Goal: Transaction & Acquisition: Purchase product/service

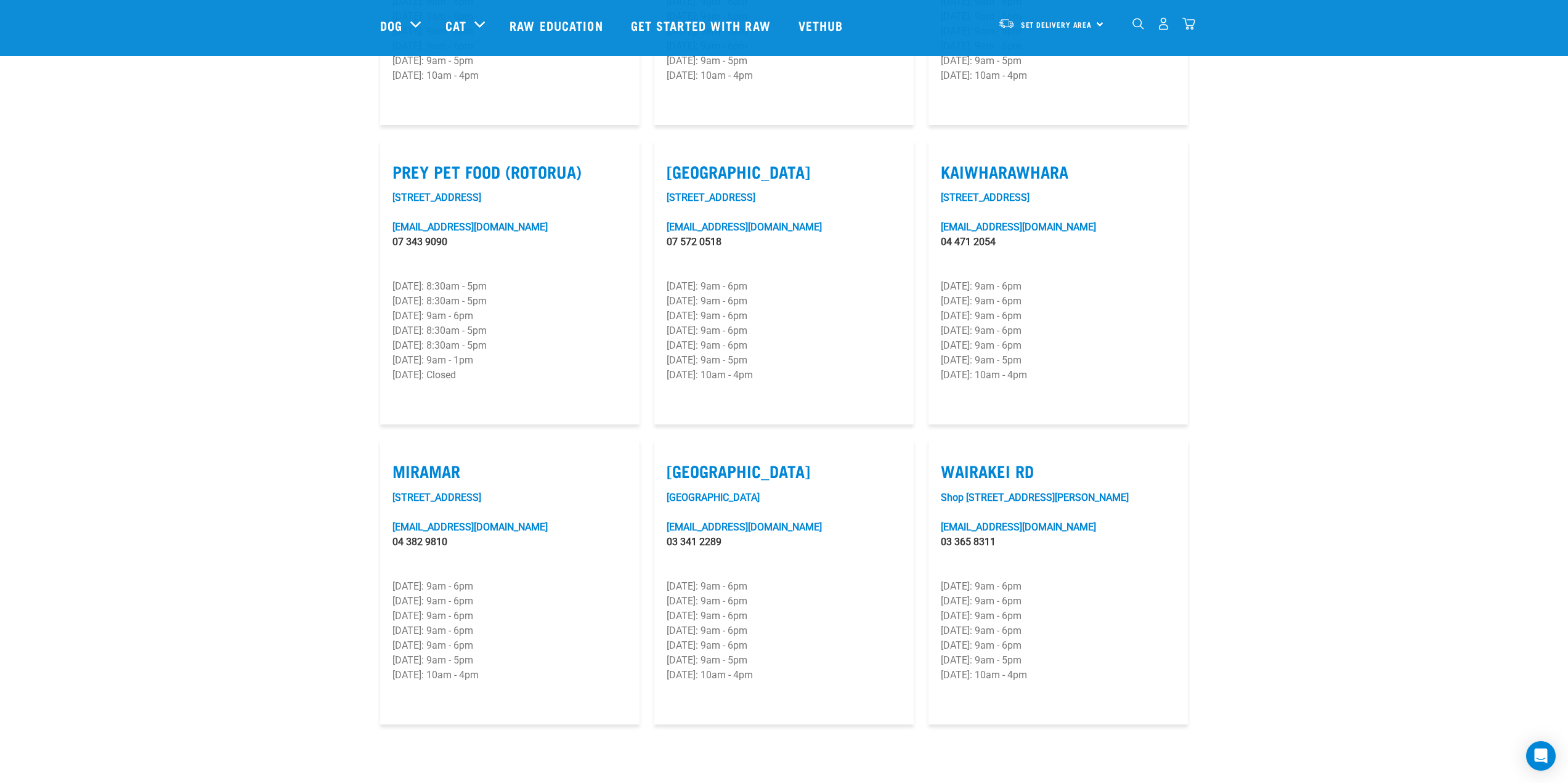
scroll to position [1663, 0]
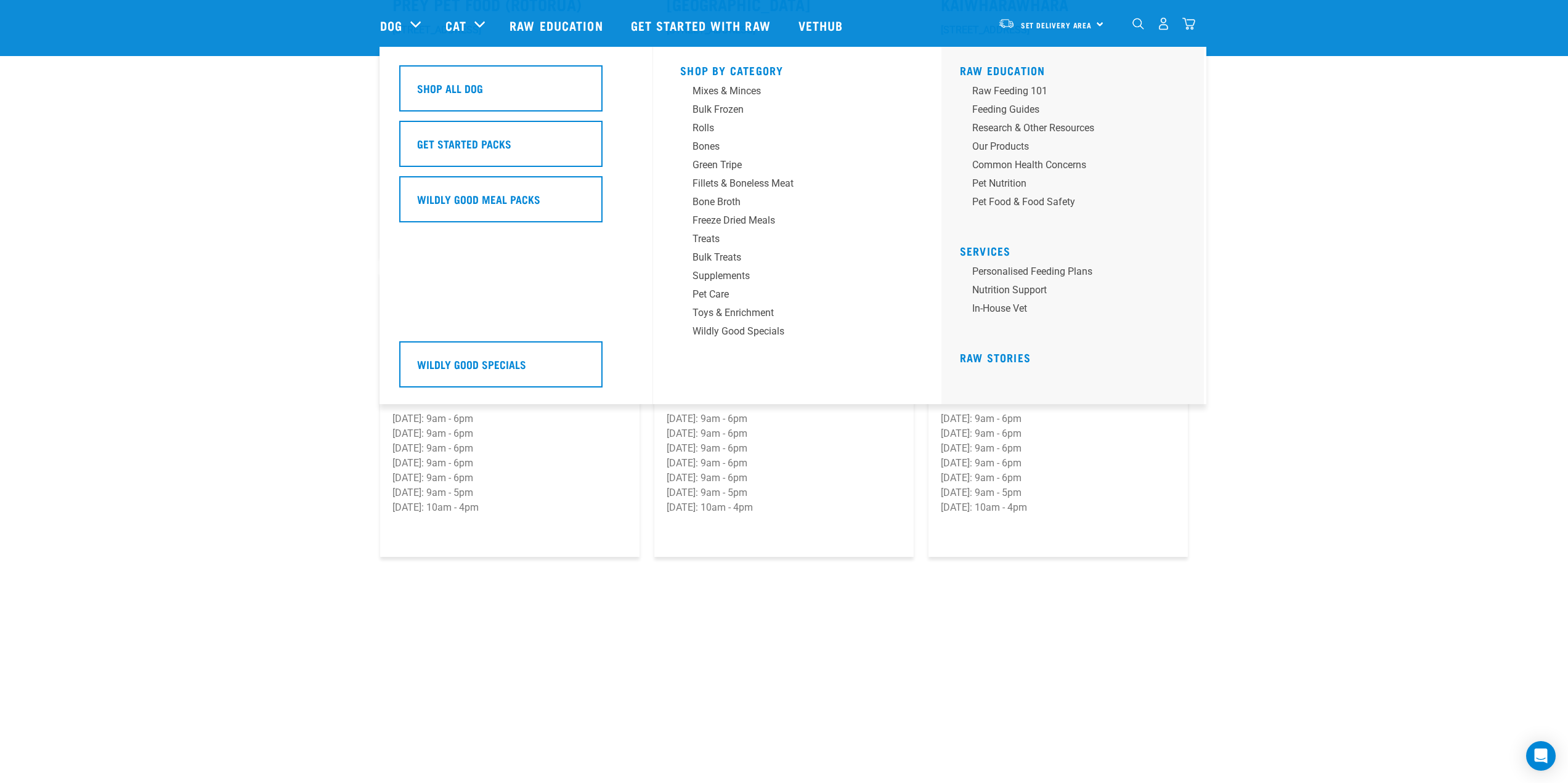
click at [416, 16] on div "Dog" at bounding box center [406, 26] width 53 height 50
click at [735, 334] on div "Wildly Good Specials" at bounding box center [789, 331] width 192 height 15
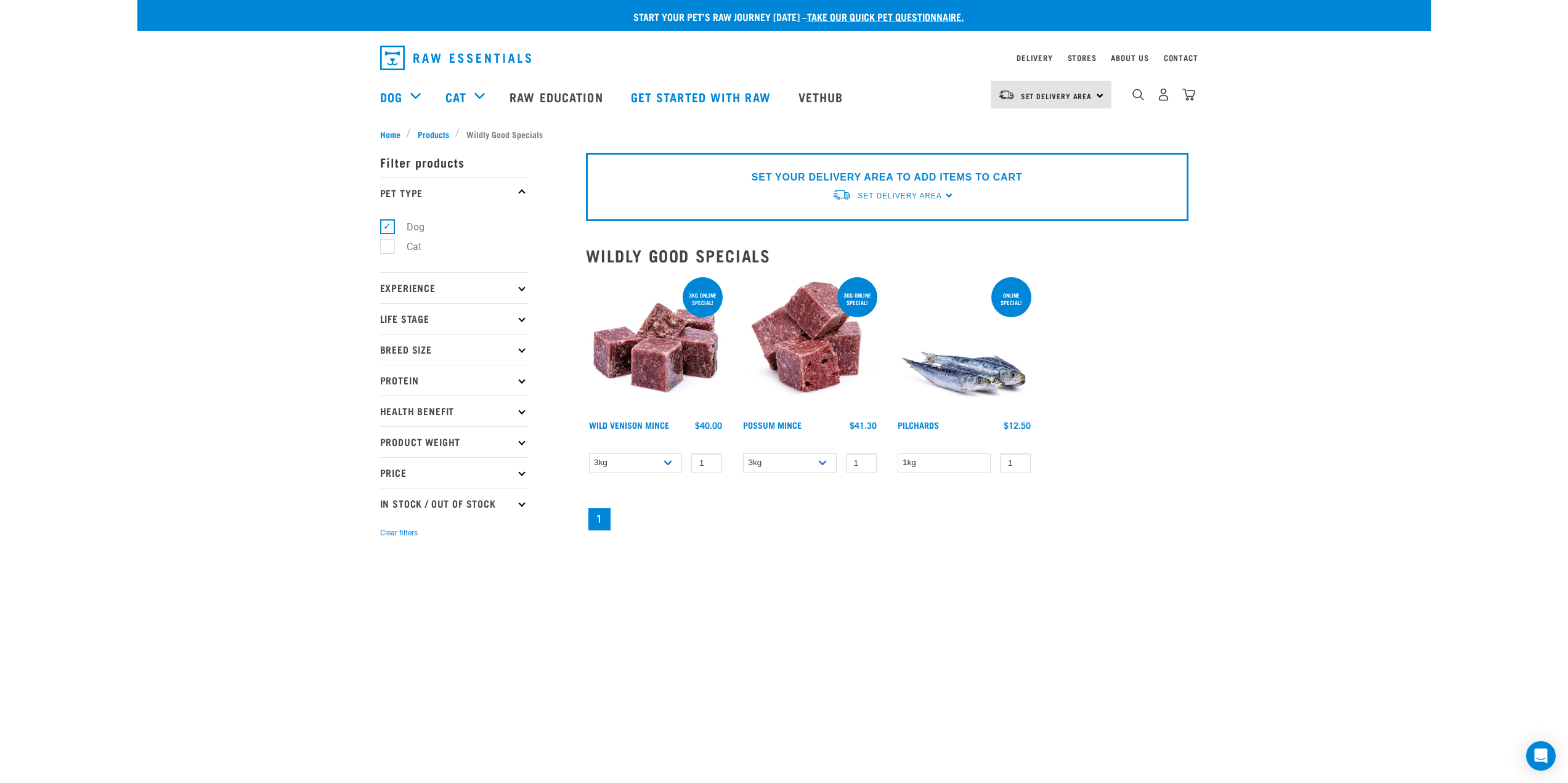
click at [946, 195] on div "SET YOUR DELIVERY AREA TO ADD ITEMS TO CART Set Delivery Area North Island Sout…" at bounding box center [887, 187] width 603 height 68
click at [949, 195] on div "SET YOUR DELIVERY AREA TO ADD ITEMS TO CART Set Delivery Area North Island Sout…" at bounding box center [887, 187] width 603 height 68
click at [914, 196] on span "Set Delivery Area" at bounding box center [900, 195] width 84 height 9
click at [883, 241] on link "[GEOGRAPHIC_DATA]" at bounding box center [893, 245] width 123 height 20
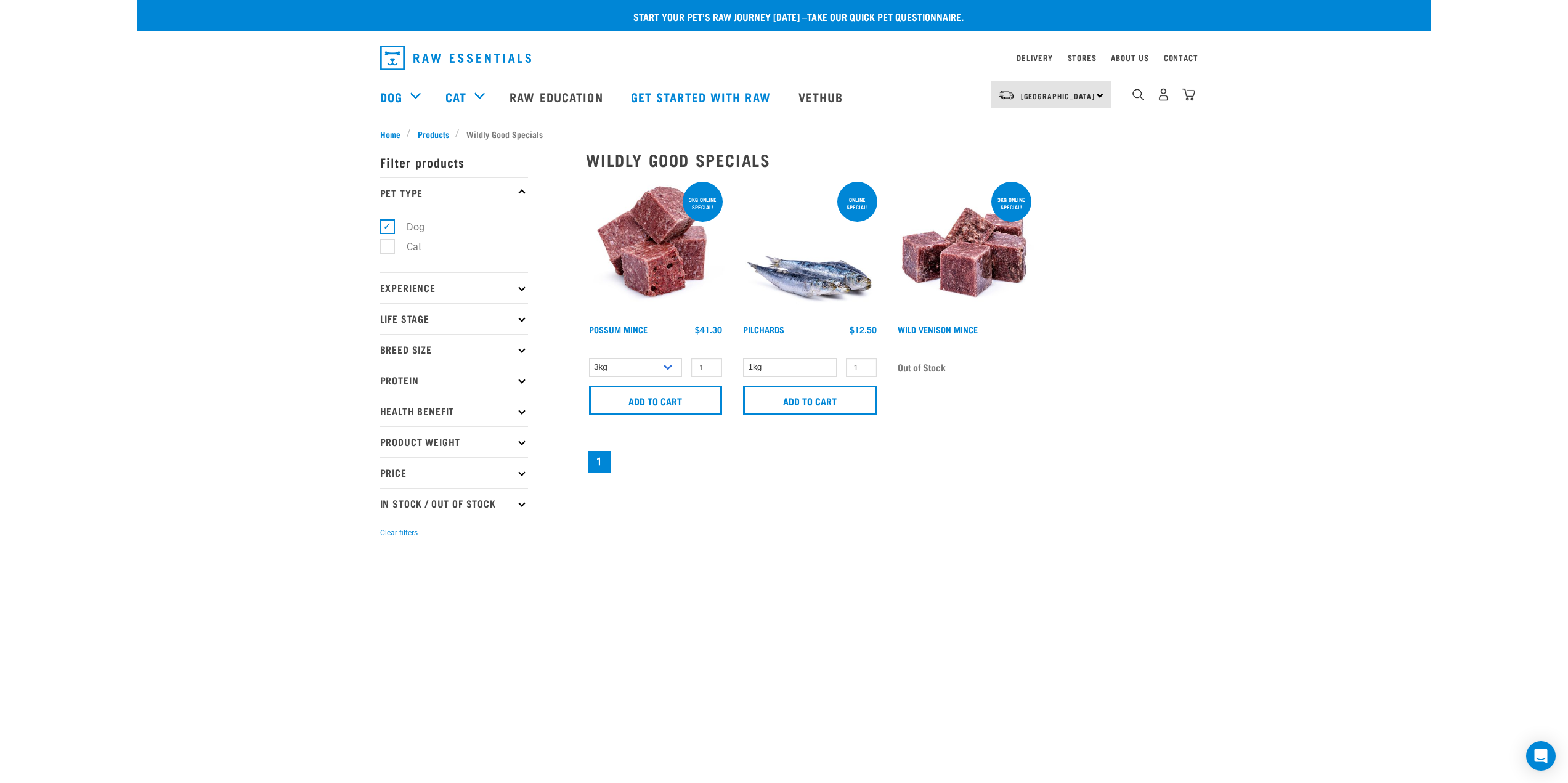
click at [1099, 95] on div "South Island North Island South Island" at bounding box center [1052, 95] width 121 height 28
click at [1045, 157] on link "[GEOGRAPHIC_DATA]" at bounding box center [1050, 156] width 119 height 27
click at [1041, 57] on link "Delivery" at bounding box center [1034, 58] width 36 height 5
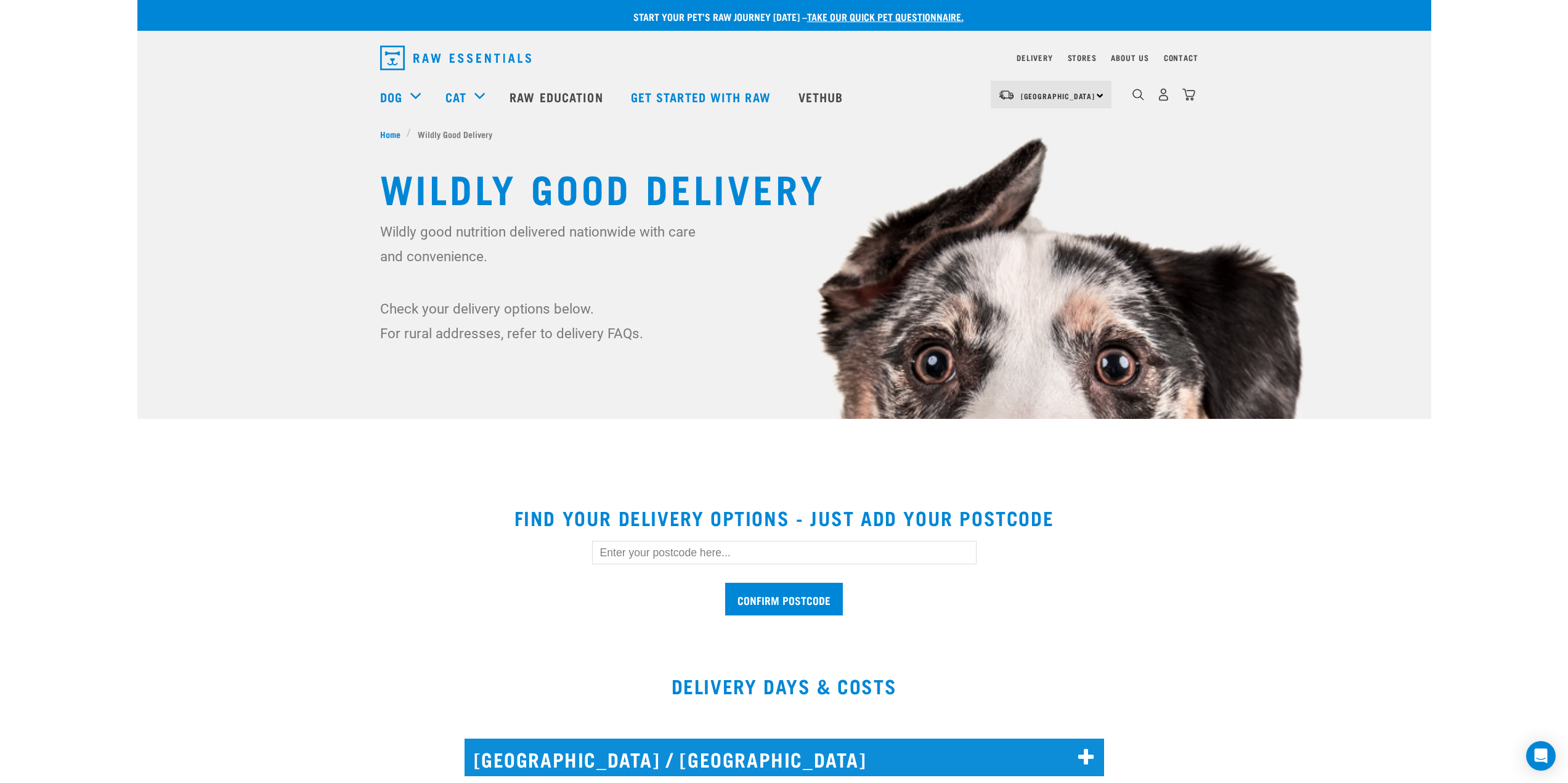
click at [627, 550] on input "text" at bounding box center [785, 553] width 385 height 23
type input "8053"
click at [789, 593] on input "Confirm postcode" at bounding box center [784, 599] width 118 height 33
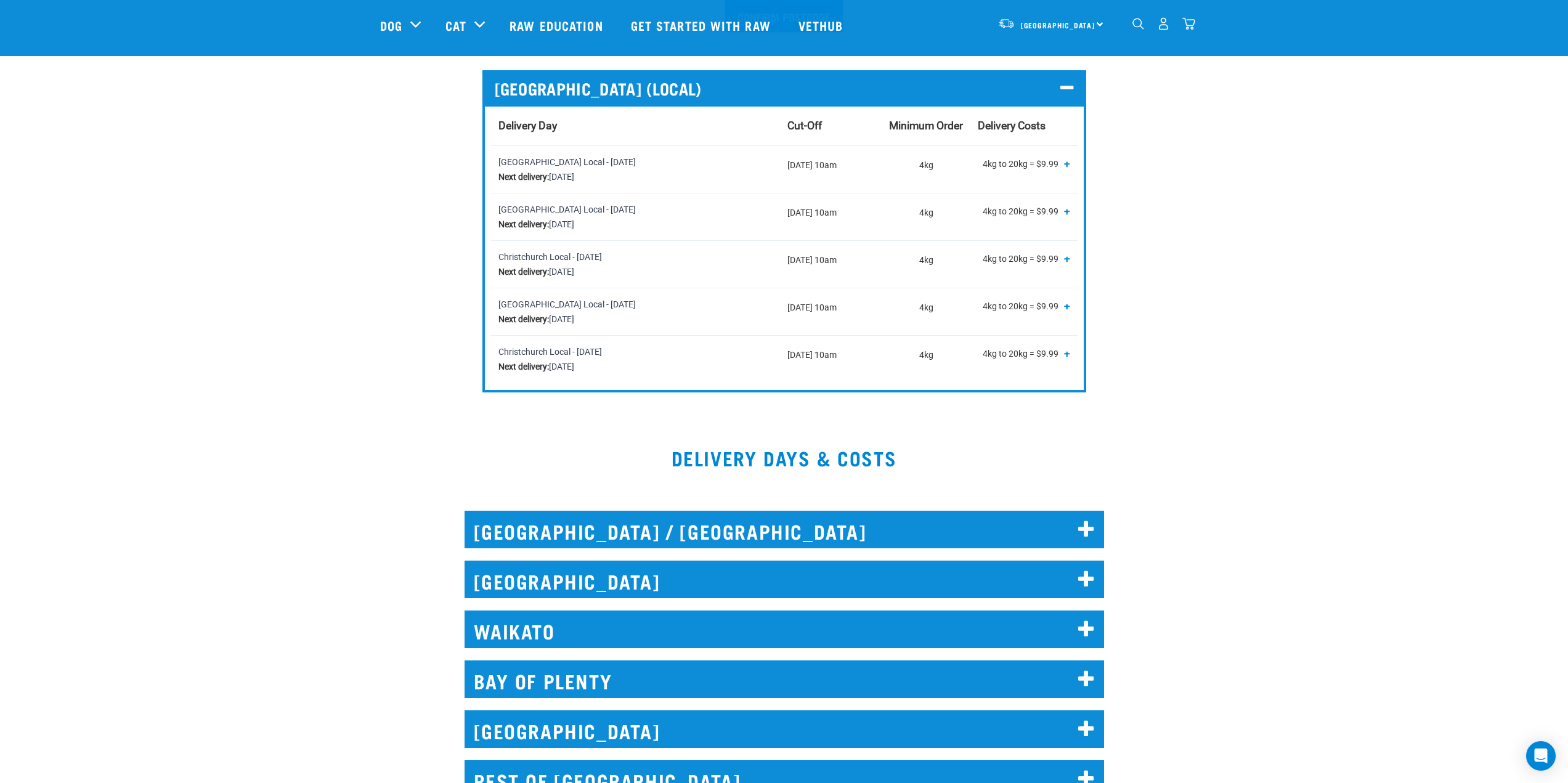
scroll to position [185, 0]
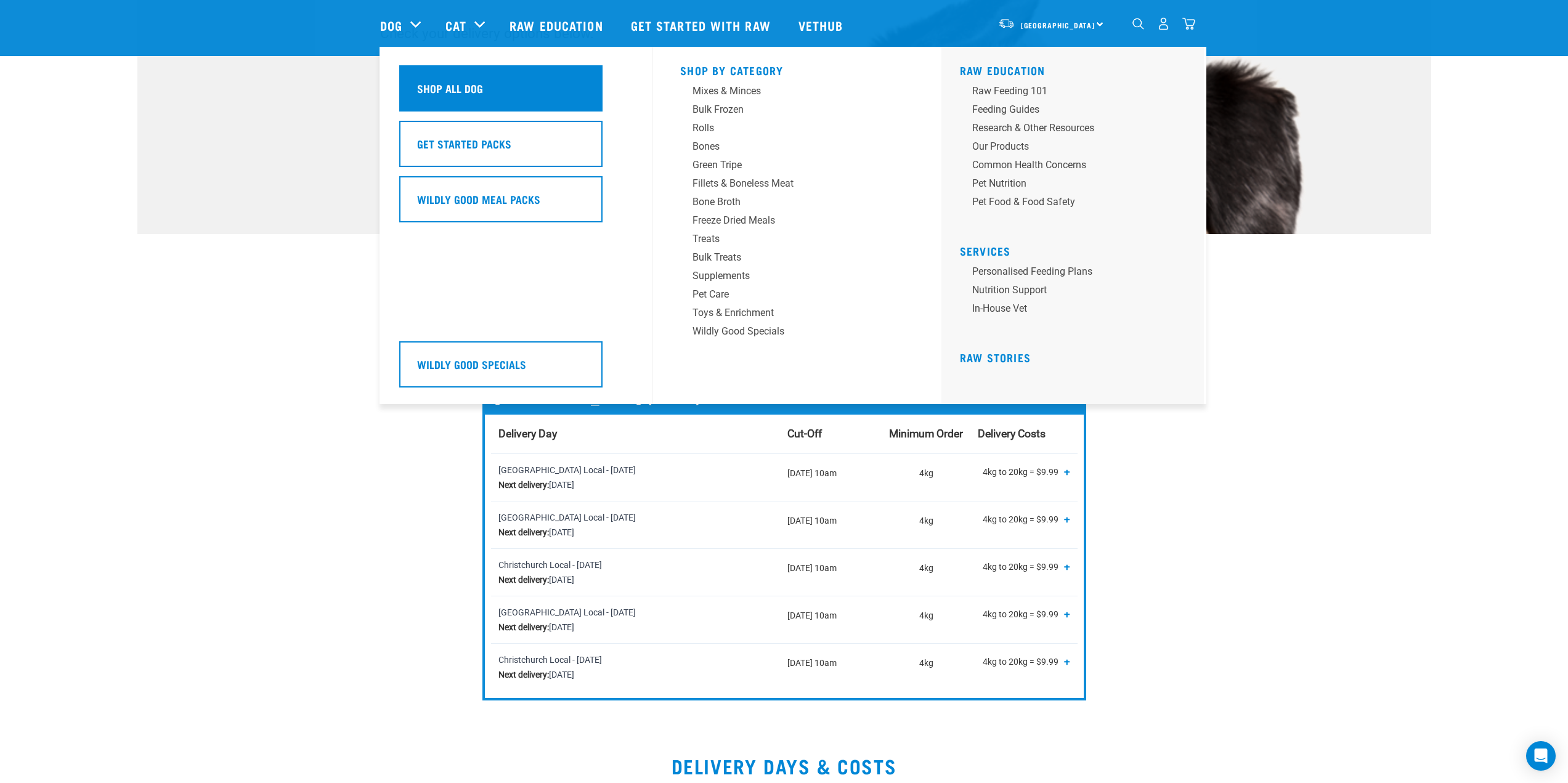
click at [471, 92] on h5 "Shop All Dog" at bounding box center [450, 88] width 66 height 16
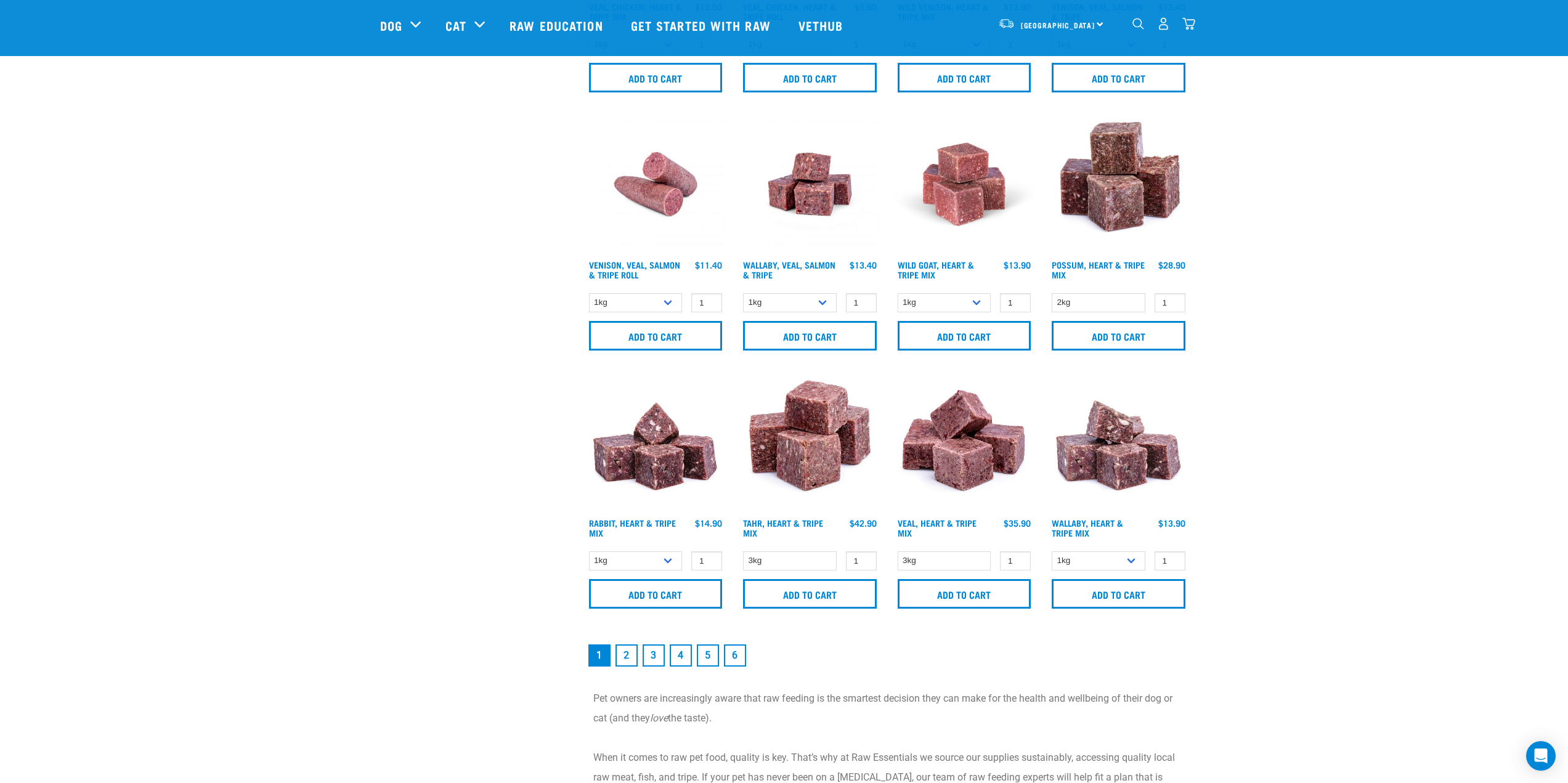
scroll to position [1540, 0]
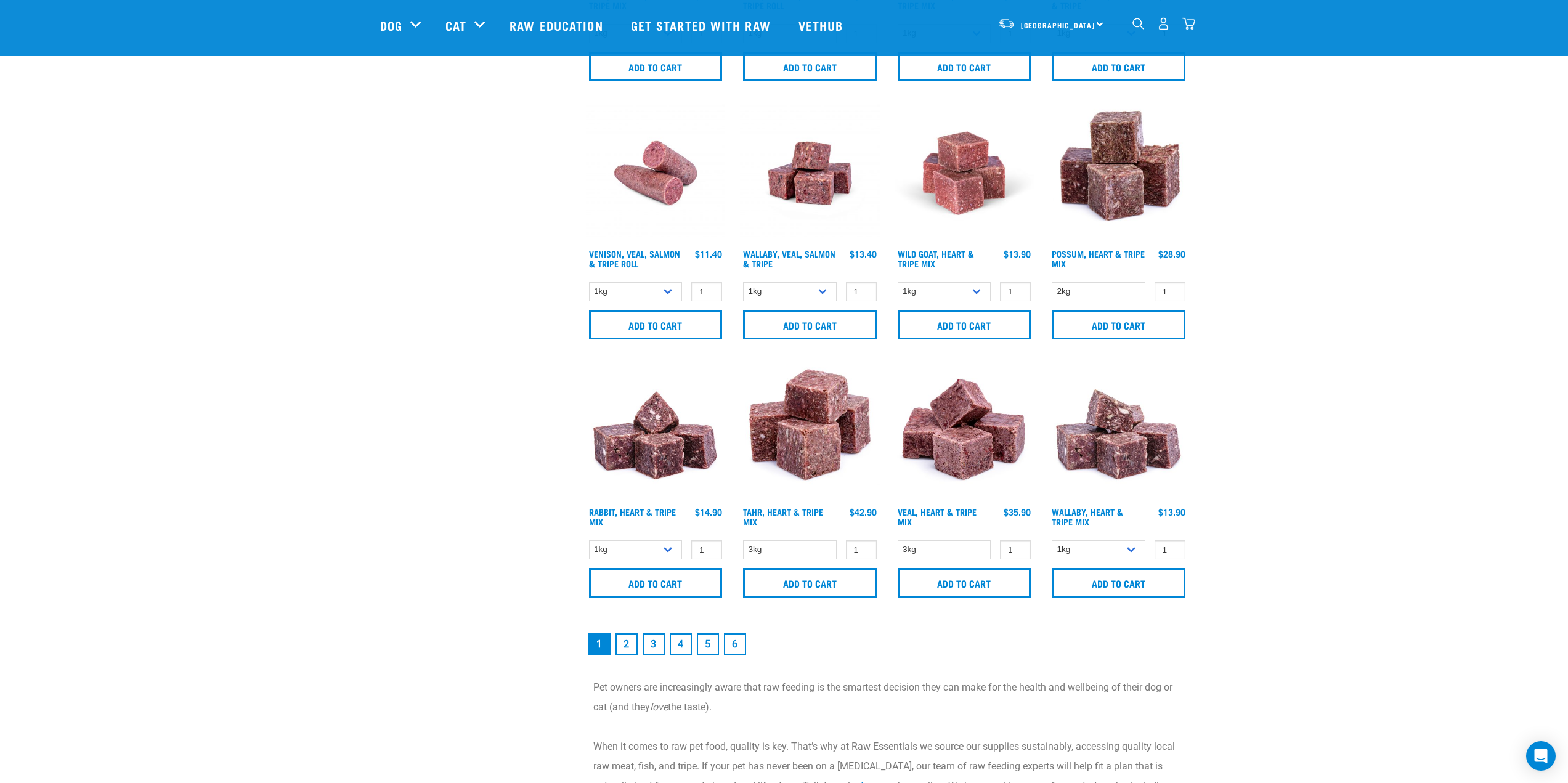
click at [622, 640] on link "2" at bounding box center [627, 644] width 22 height 22
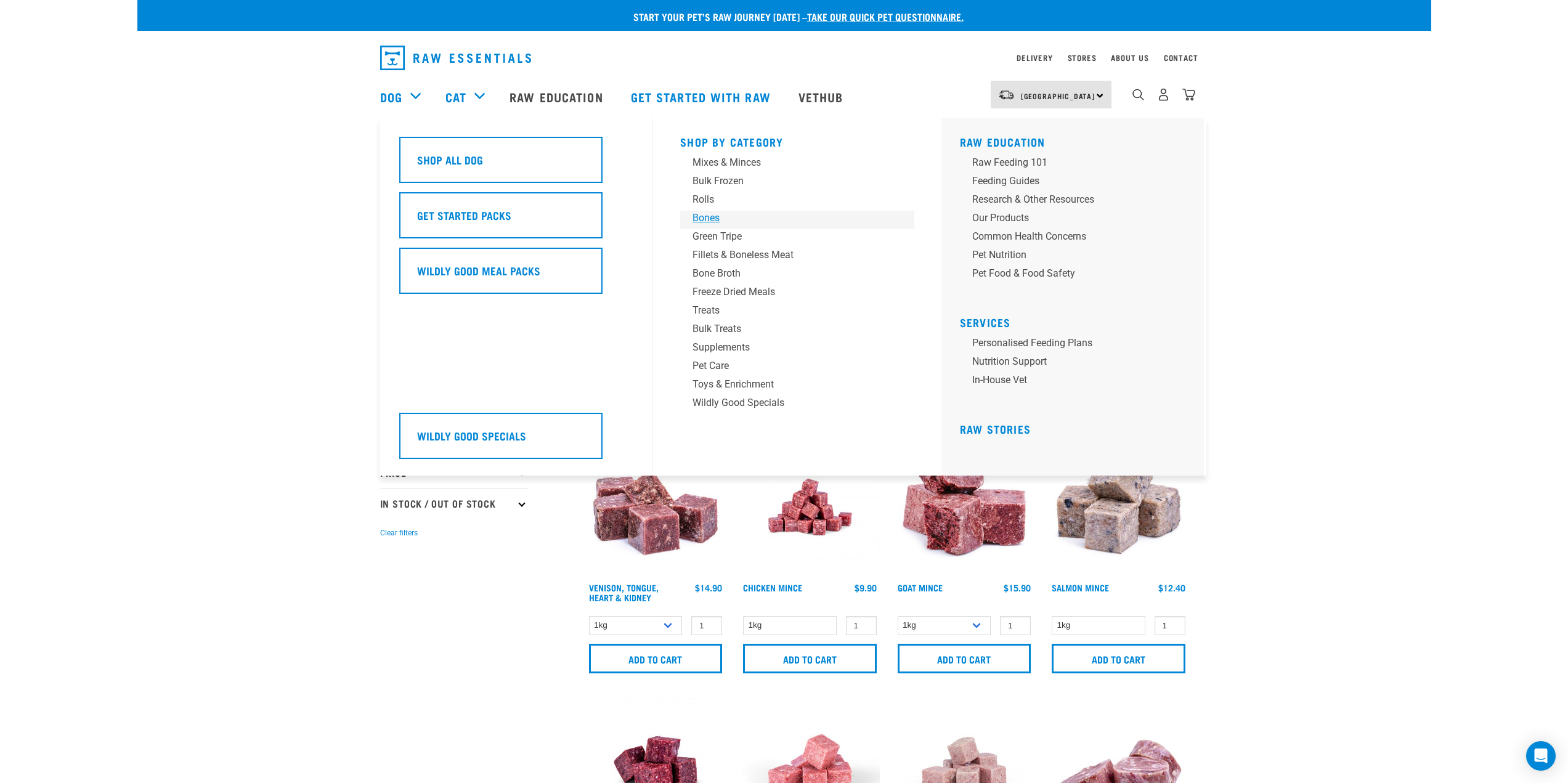
click at [706, 217] on div "Bones" at bounding box center [789, 218] width 192 height 15
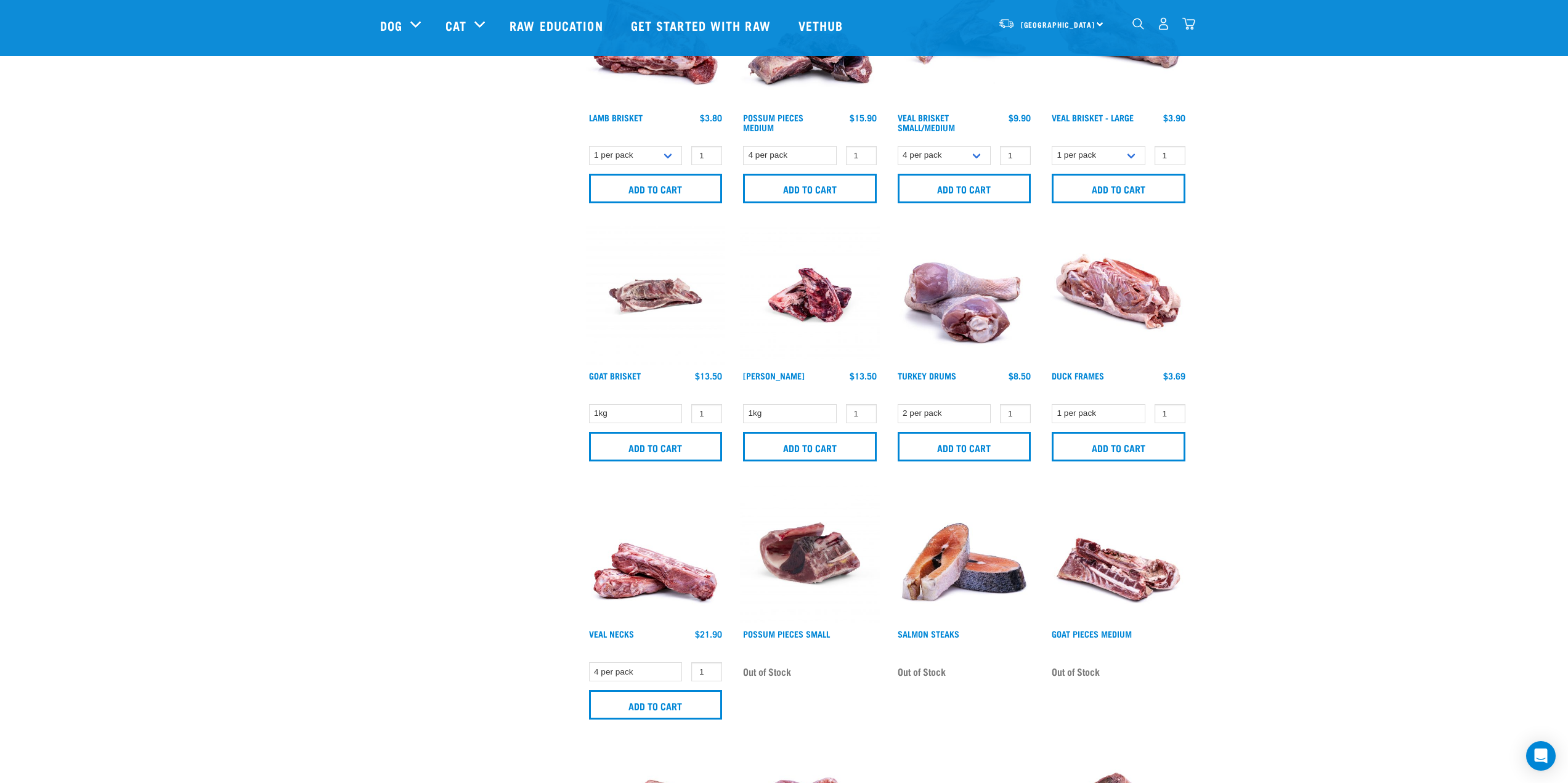
scroll to position [554, 0]
